Goal: Find specific page/section: Find specific page/section

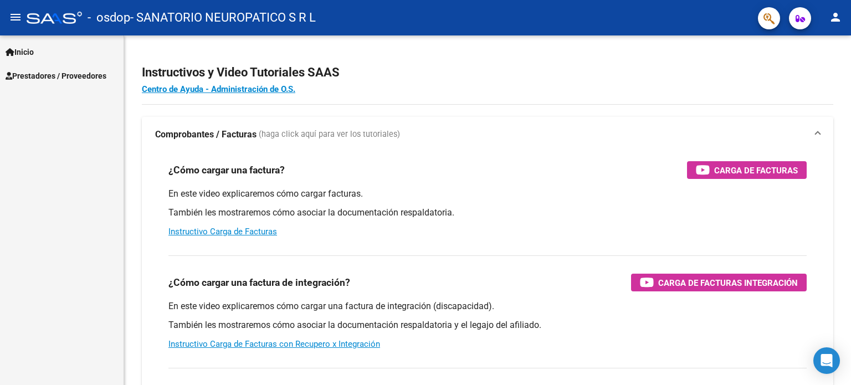
click at [57, 73] on span "Prestadores / Proveedores" at bounding box center [56, 76] width 101 height 12
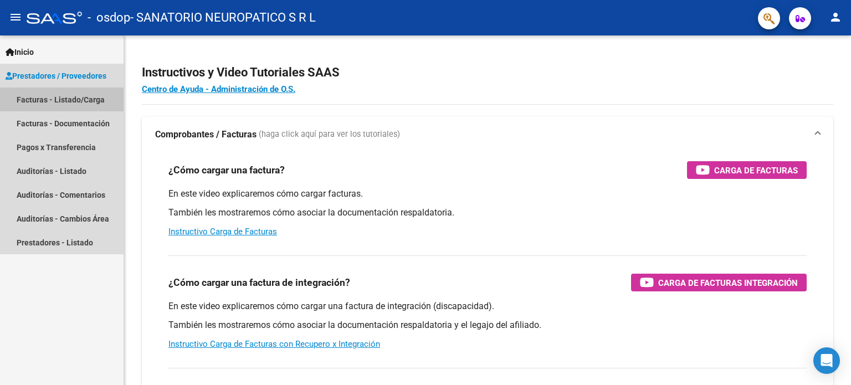
click at [55, 98] on link "Facturas - Listado/Carga" at bounding box center [62, 100] width 124 height 24
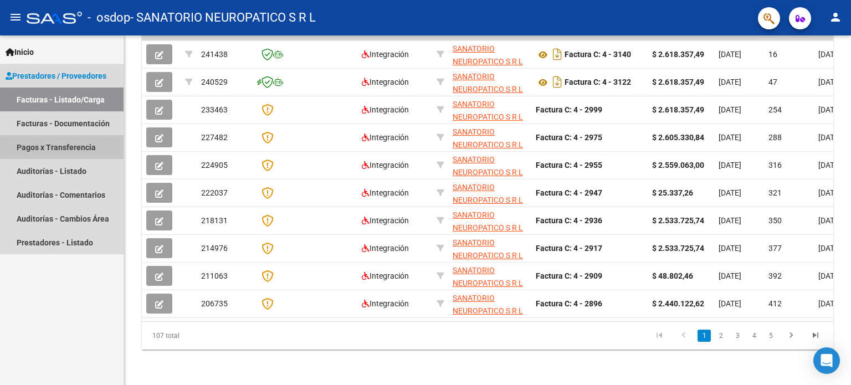
click at [64, 144] on link "Pagos x Transferencia" at bounding box center [62, 147] width 124 height 24
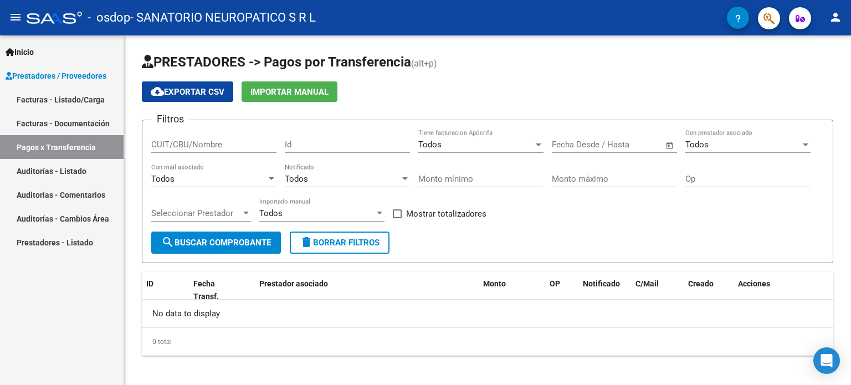
click at [98, 126] on link "Facturas - Documentación" at bounding box center [62, 123] width 124 height 24
